Goal: Transaction & Acquisition: Book appointment/travel/reservation

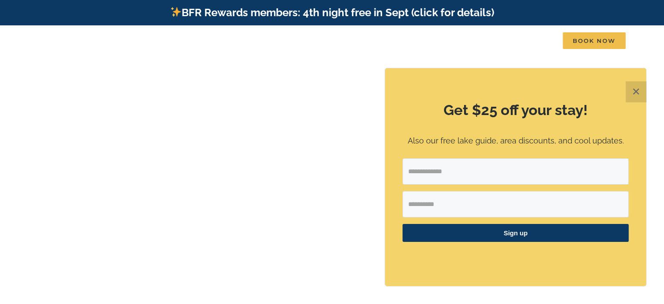
click at [633, 92] on button "✕" at bounding box center [636, 91] width 21 height 21
click at [633, 92] on div "✕ Get $25 off your stay! Also our free lake guide, area discounts, and cool upd…" at bounding box center [516, 186] width 262 height 236
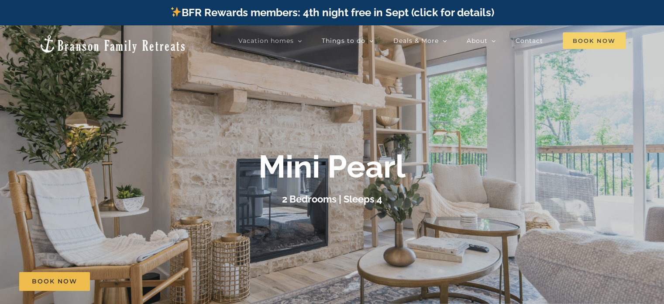
click at [598, 38] on span "Book Now" at bounding box center [594, 40] width 63 height 17
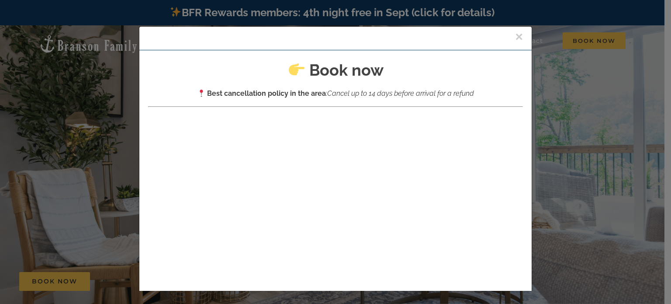
click at [515, 35] on button "×" at bounding box center [519, 36] width 8 height 13
